Goal: Find contact information: Find contact information

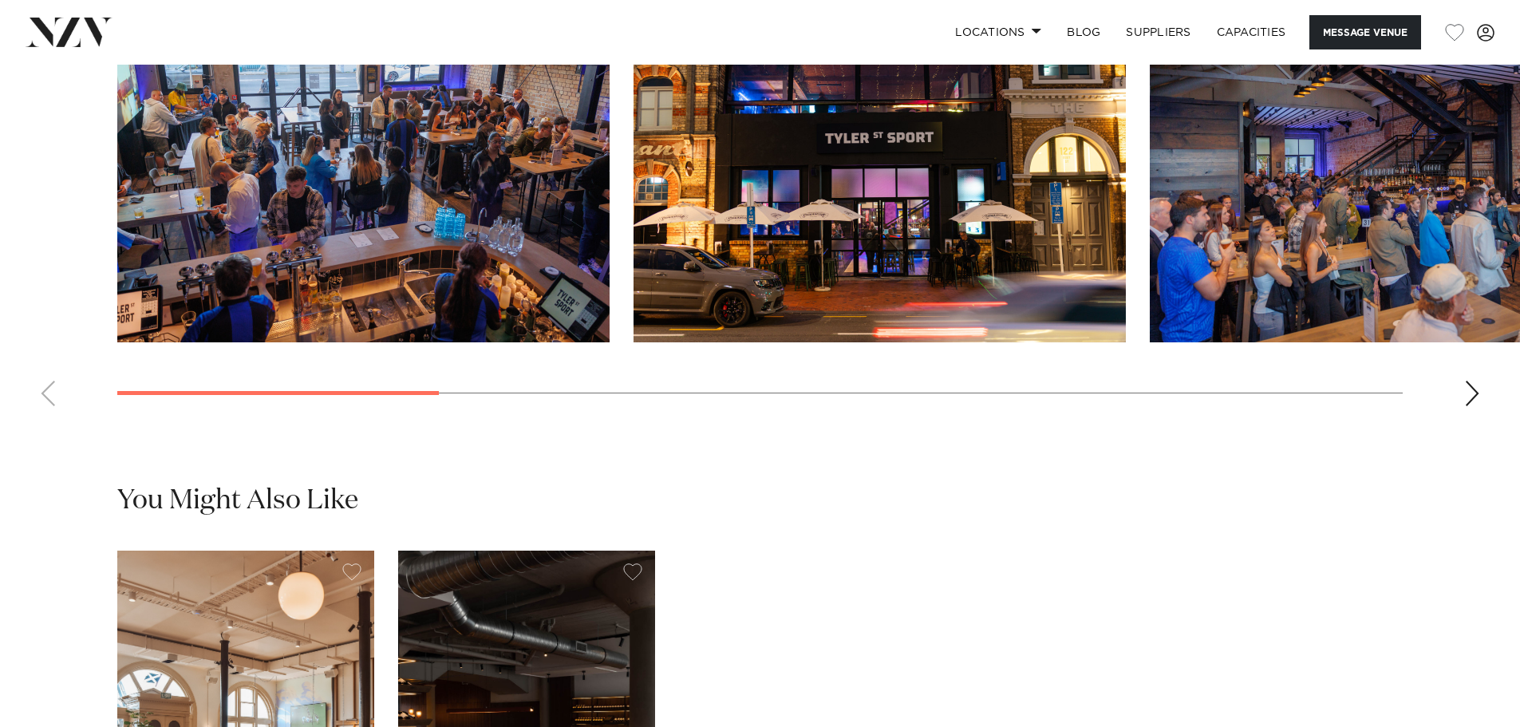
scroll to position [1756, 0]
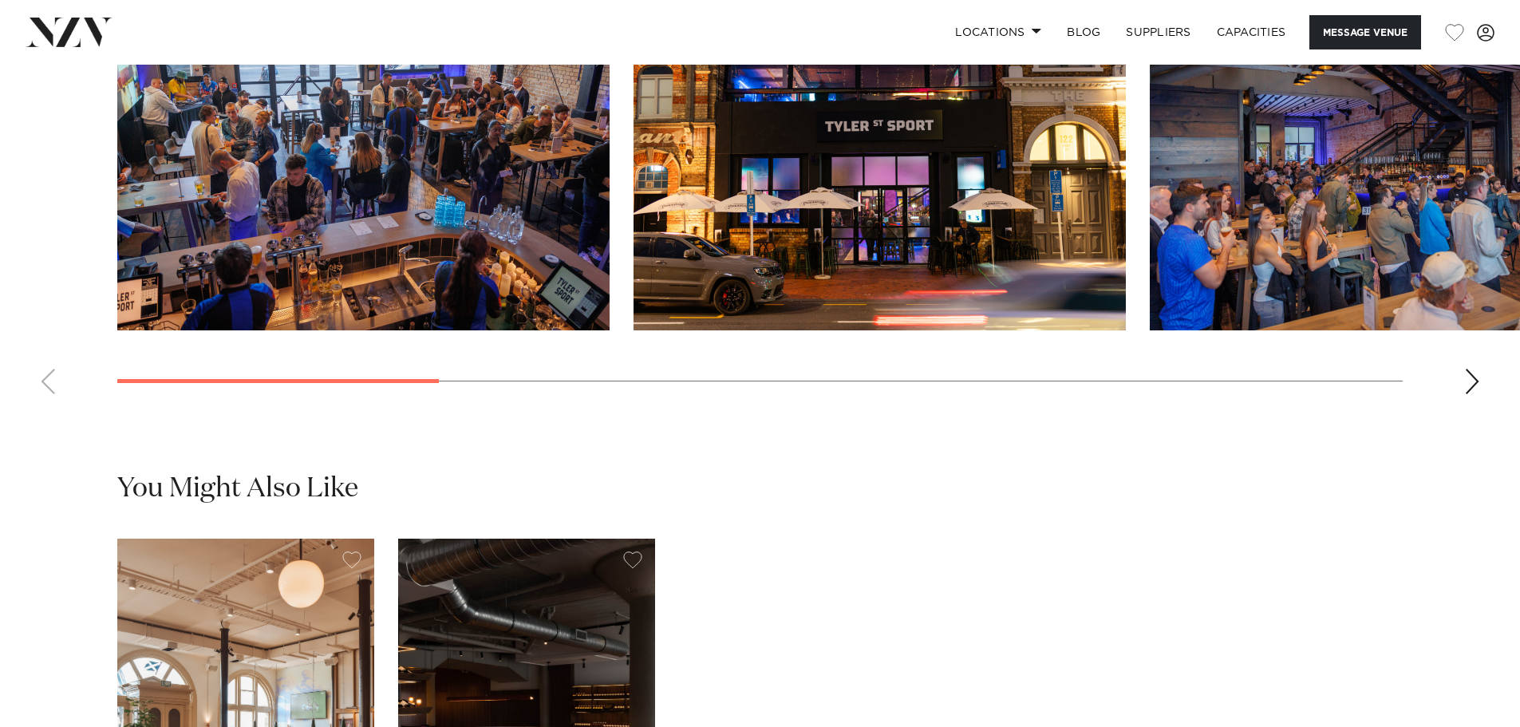
click at [1474, 407] on swiper-container at bounding box center [760, 188] width 1520 height 438
click at [1469, 394] on div "Next slide" at bounding box center [1472, 382] width 16 height 26
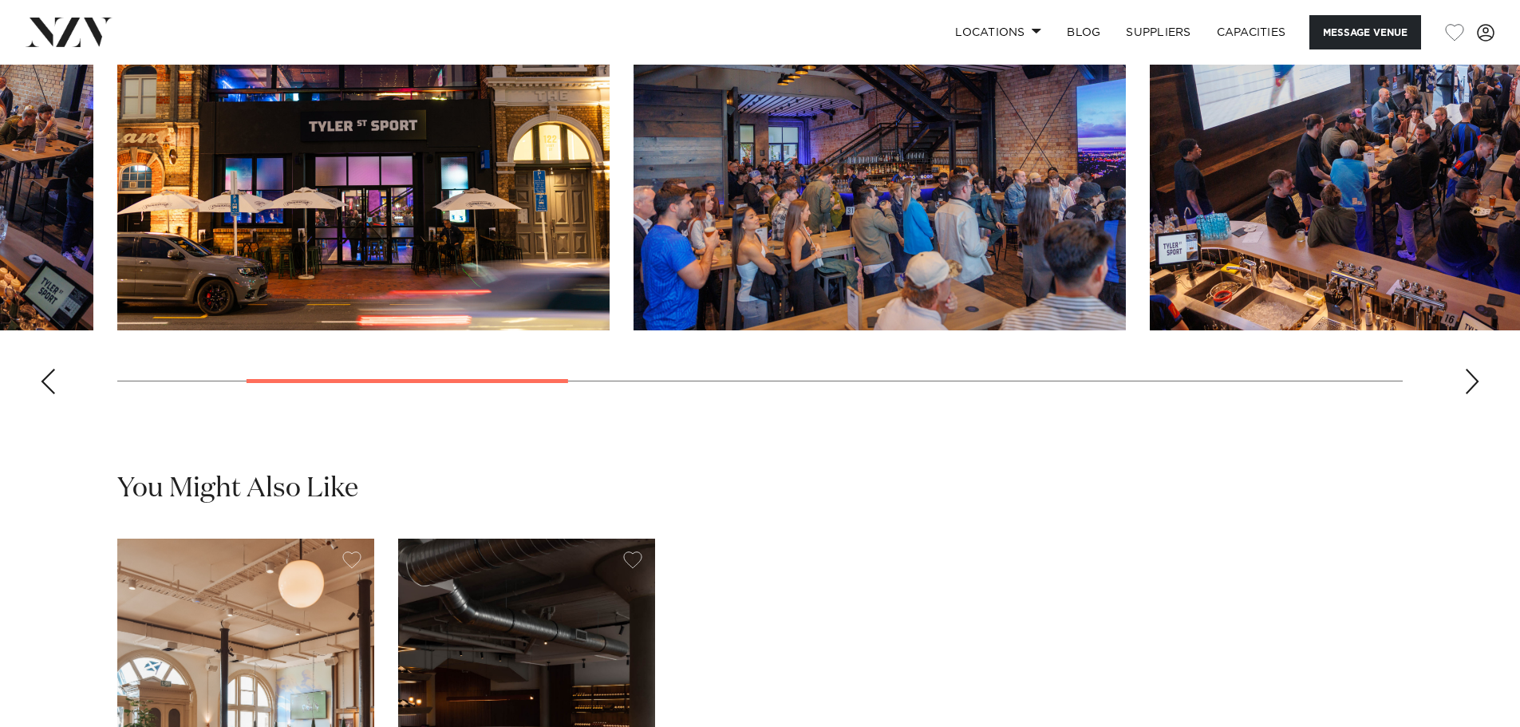
click at [1469, 394] on div "Next slide" at bounding box center [1472, 382] width 16 height 26
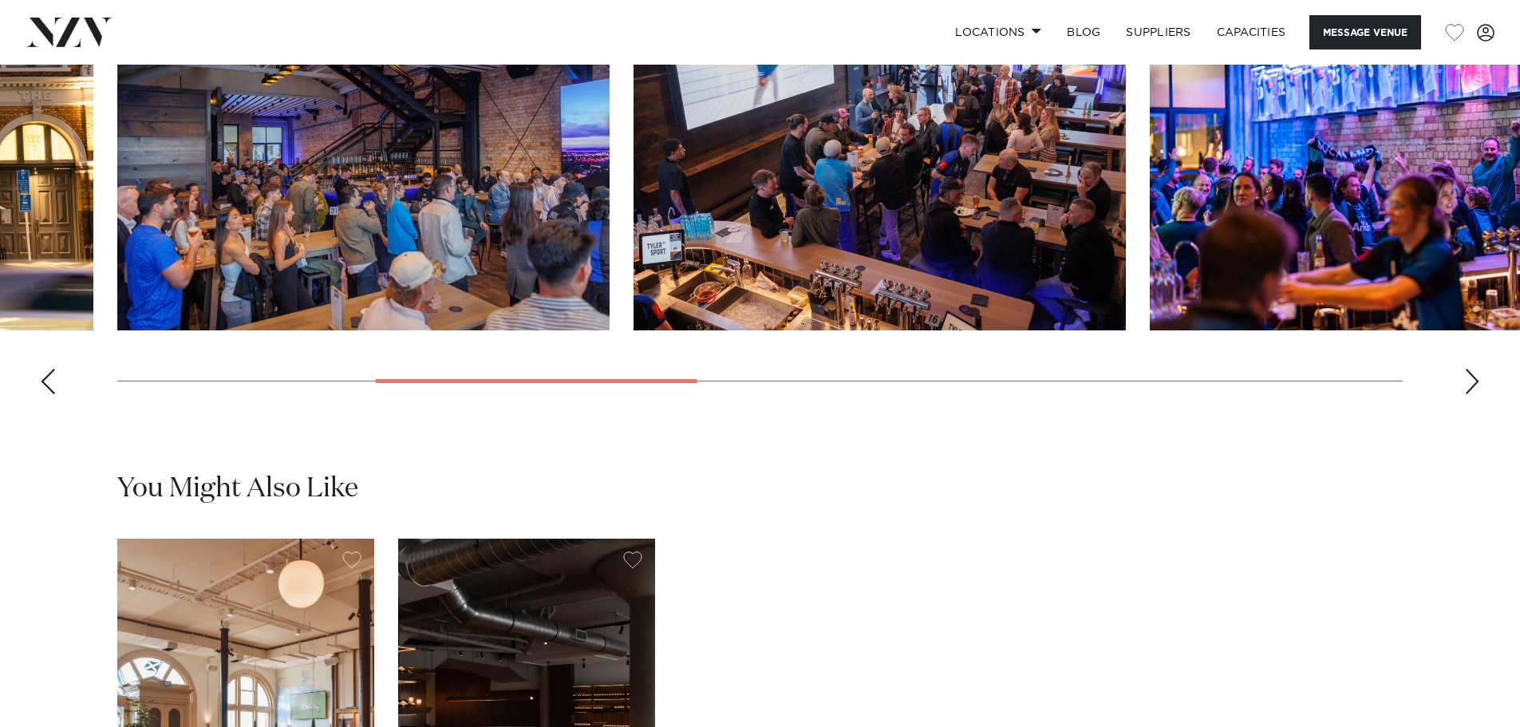
click at [1469, 394] on div "Next slide" at bounding box center [1472, 382] width 16 height 26
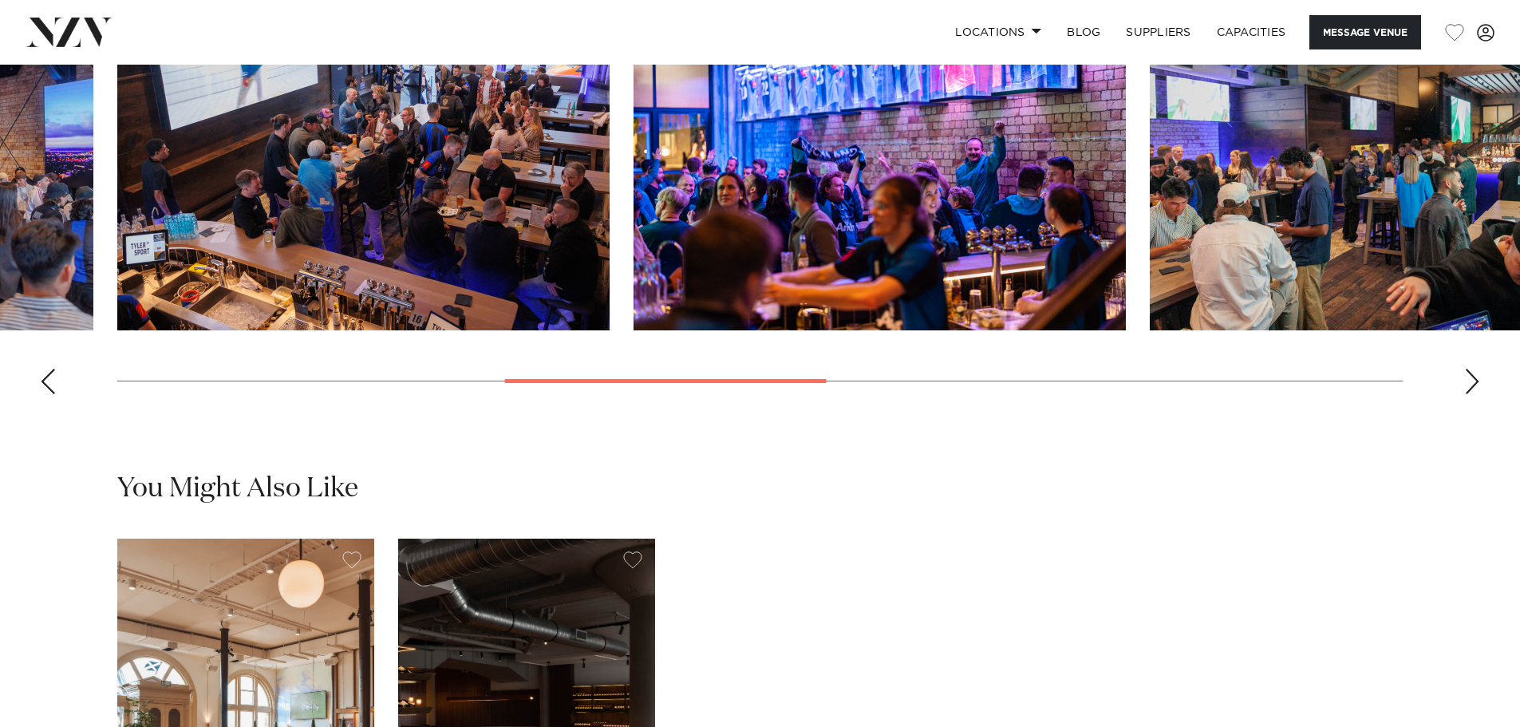
click at [1469, 394] on div "Next slide" at bounding box center [1472, 382] width 16 height 26
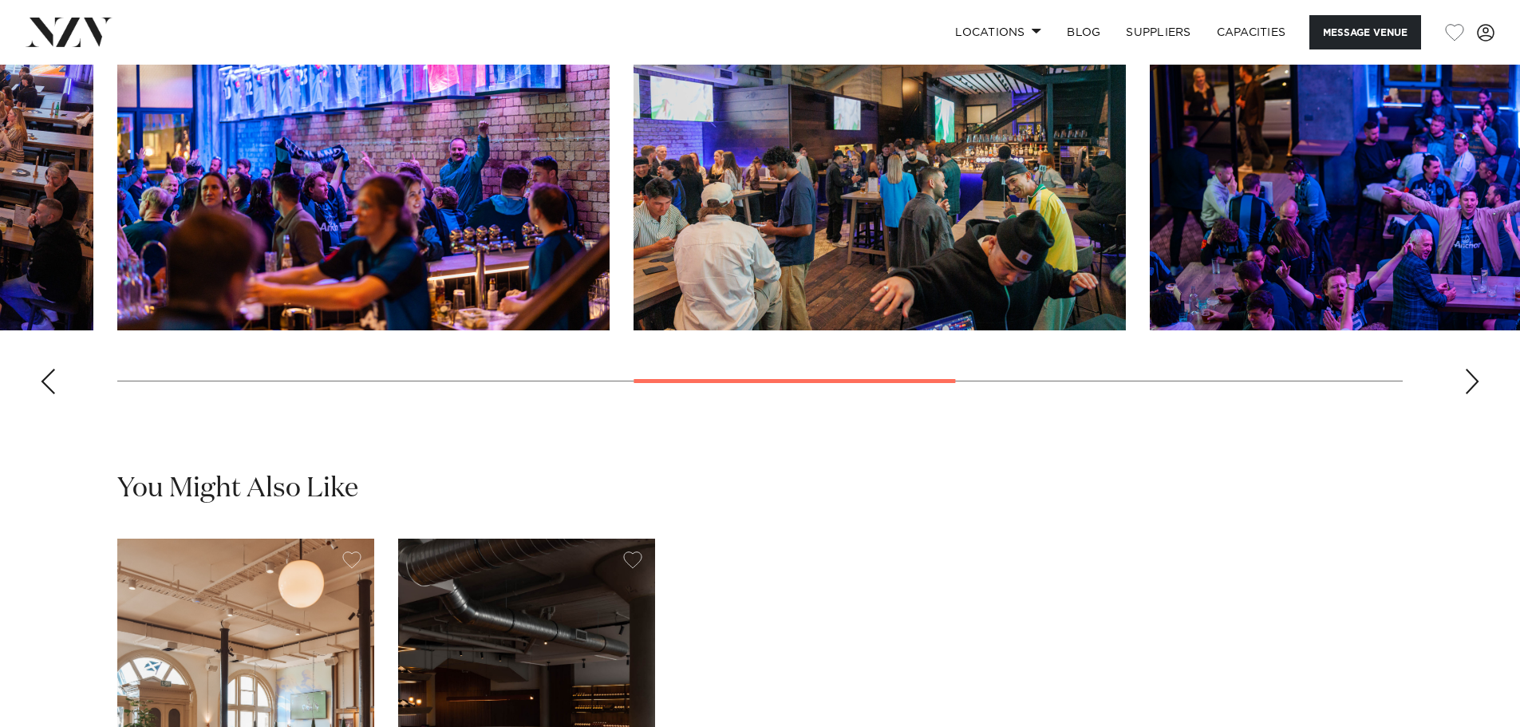
click at [1469, 394] on div "Next slide" at bounding box center [1472, 382] width 16 height 26
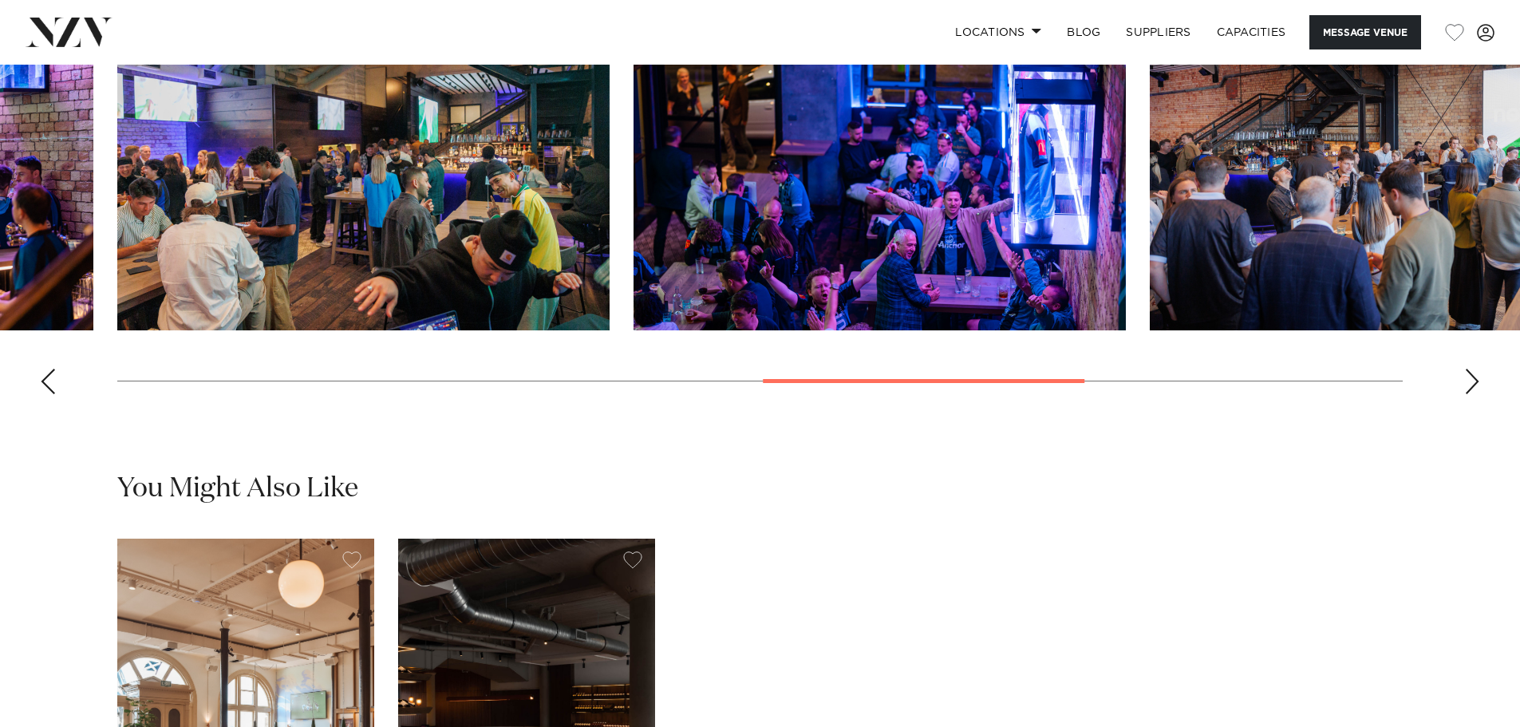
click at [1469, 394] on div "Next slide" at bounding box center [1472, 382] width 16 height 26
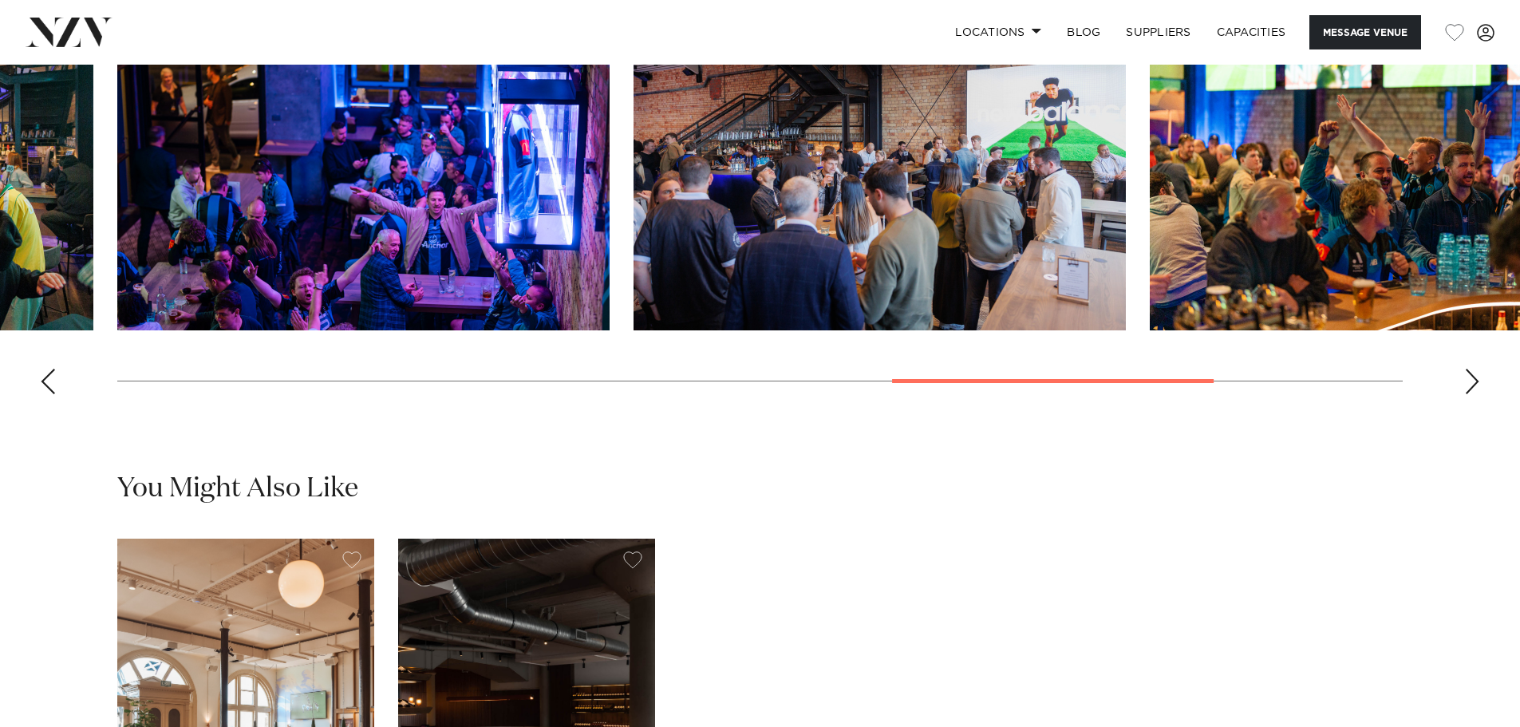
click at [1469, 394] on div "Next slide" at bounding box center [1472, 382] width 16 height 26
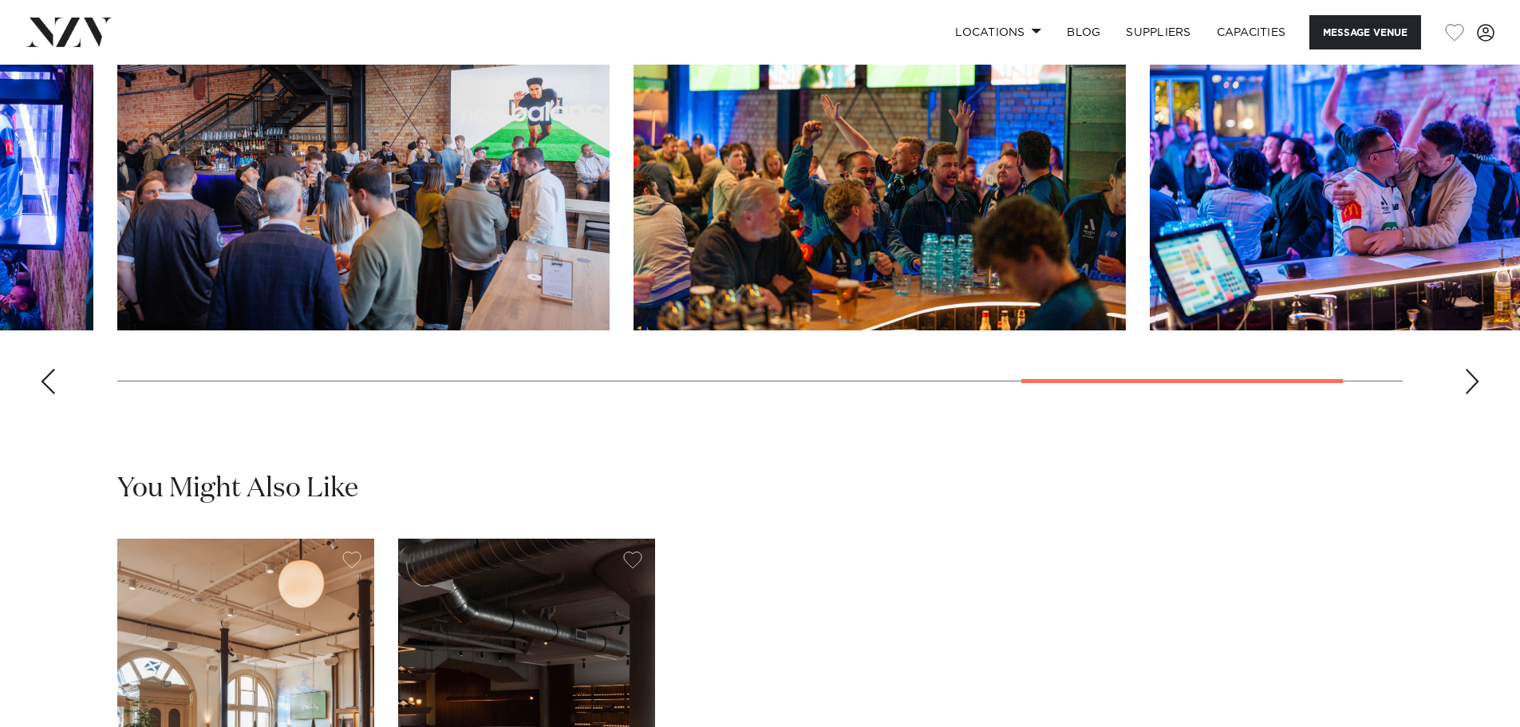
click at [1469, 394] on div "Next slide" at bounding box center [1472, 382] width 16 height 26
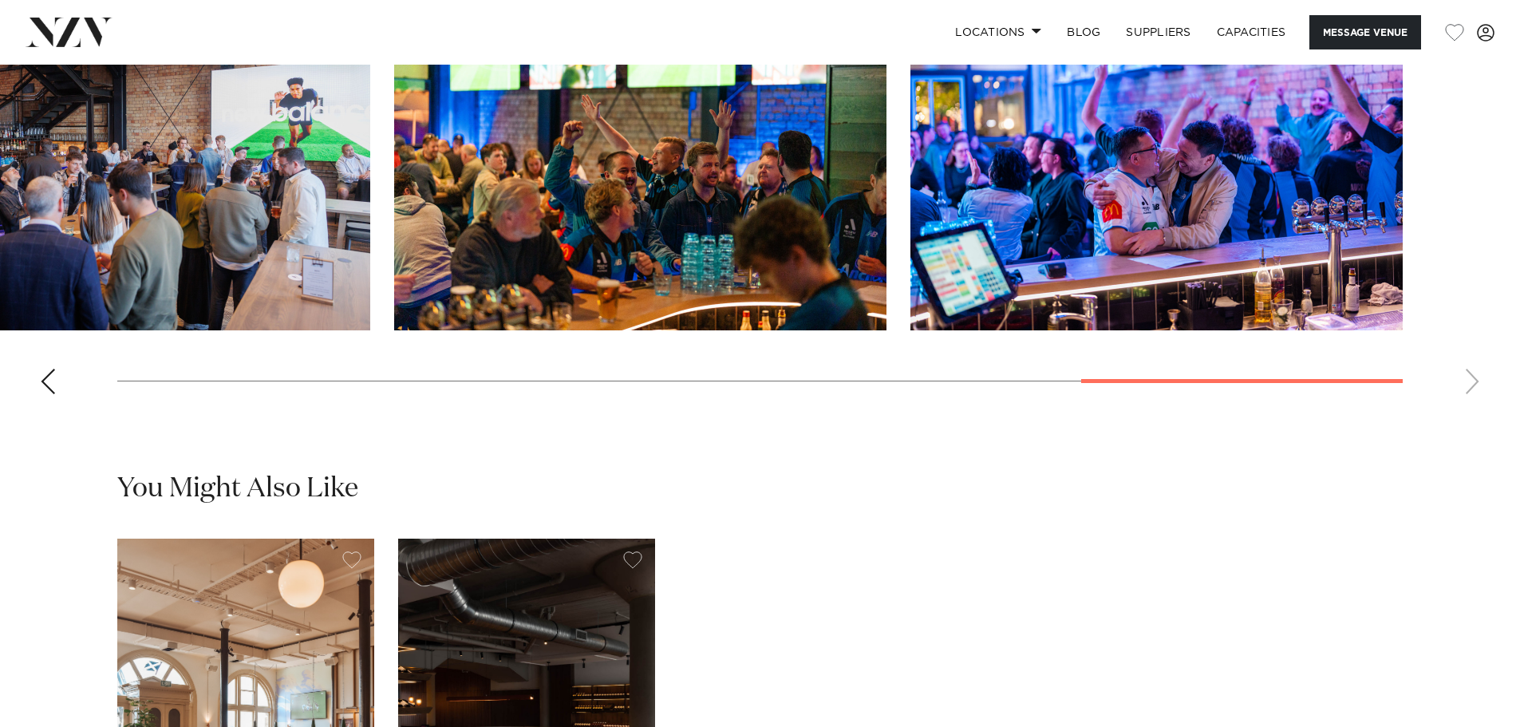
click at [1469, 407] on swiper-container at bounding box center [760, 188] width 1520 height 438
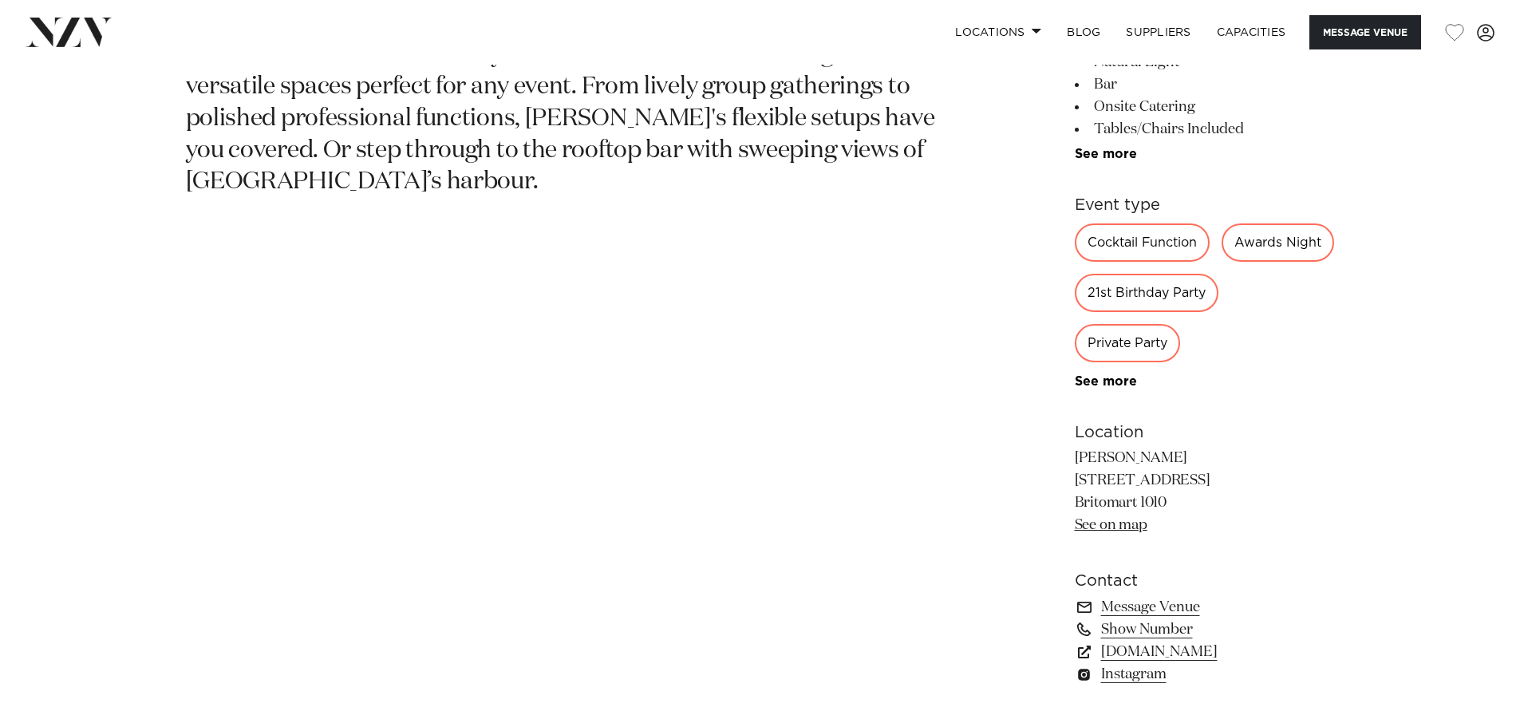
scroll to position [958, 0]
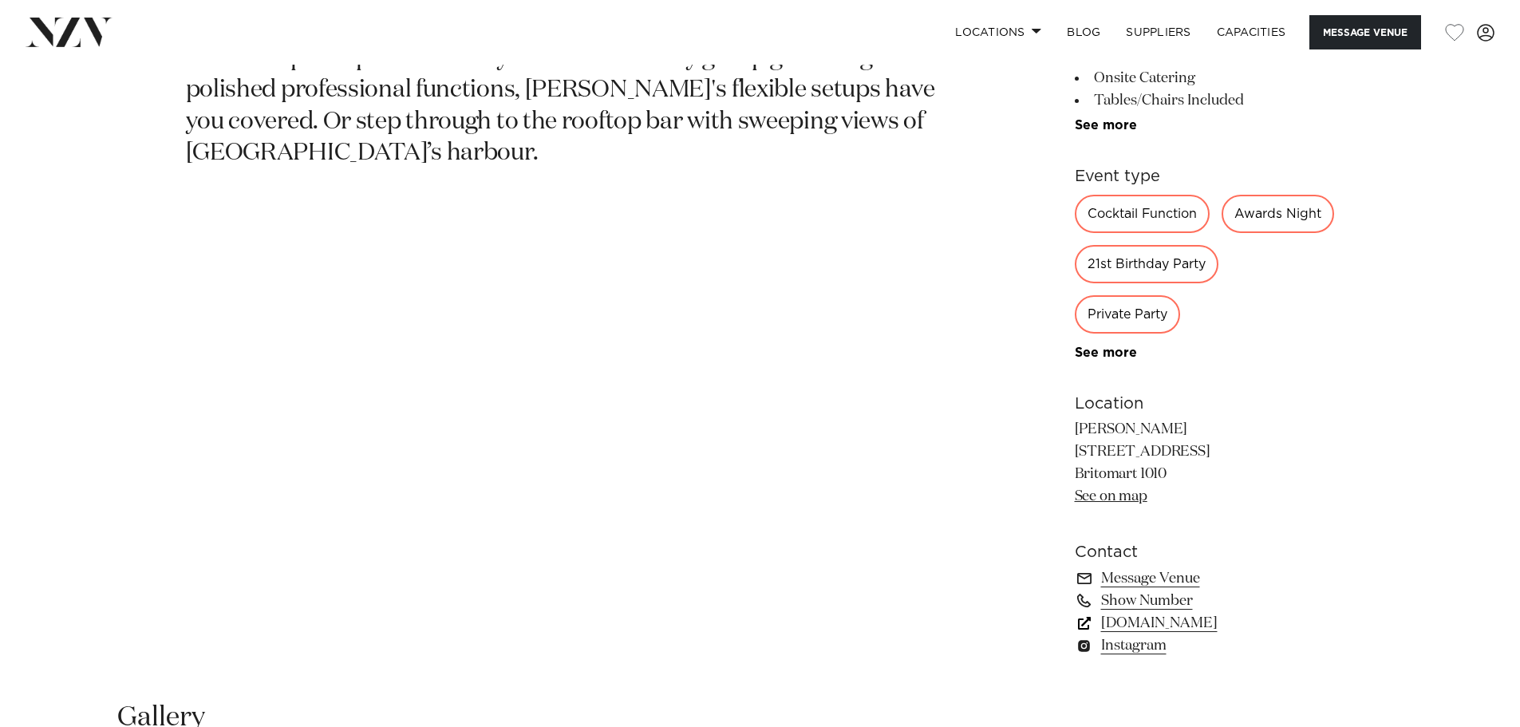
click at [1175, 634] on link "[DOMAIN_NAME]" at bounding box center [1205, 623] width 260 height 22
